Goal: Information Seeking & Learning: Find specific fact

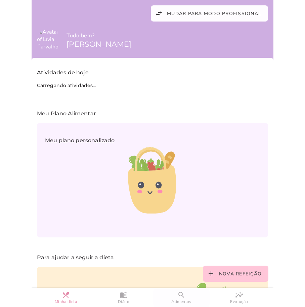
click at [183, 300] on span "Alimentos" at bounding box center [181, 302] width 20 height 6
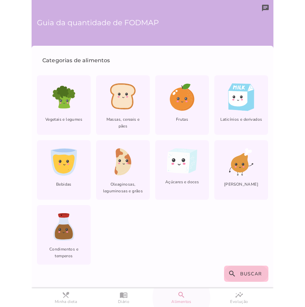
click at [243, 276] on span "Buscar" at bounding box center [251, 273] width 22 height 6
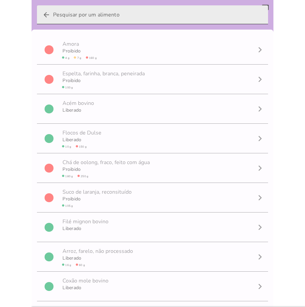
click at [128, 13] on input "arrow_back" at bounding box center [158, 14] width 210 height 19
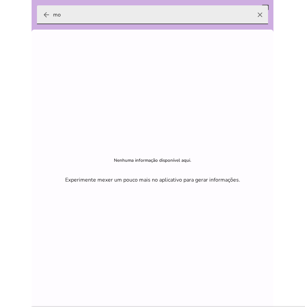
type input "m"
type input "s"
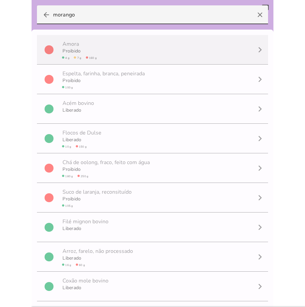
scroll to position [0, 0]
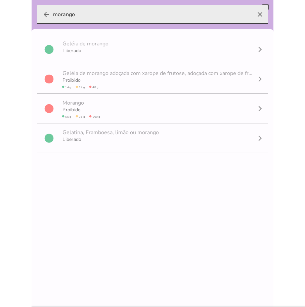
click at [99, 18] on input "morango" at bounding box center [152, 14] width 199 height 19
type input "m"
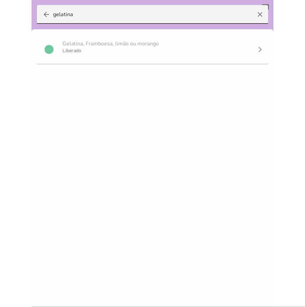
type input "gelatina"
type mwc-textfield "gelatina"
